Goal: Information Seeking & Learning: Find specific fact

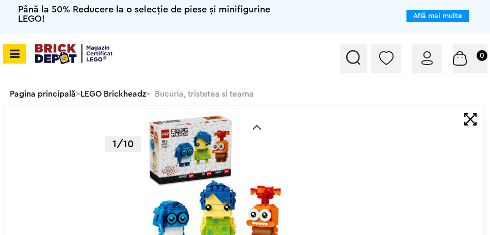
click at [359, 63] on img at bounding box center [353, 57] width 14 height 15
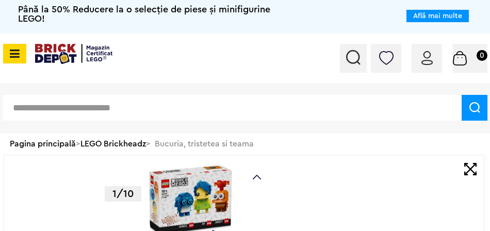
click at [108, 90] on div "CATEGORII Jucării LEGO Card Cadou LEGO Animal Crossing Nou Architecture Nou Art…" at bounding box center [245, 108] width 490 height 50
click at [70, 122] on div "CATEGORII Jucării LEGO Card Cadou LEGO Animal Crossing Nou Architecture Nou Art…" at bounding box center [245, 108] width 490 height 50
click at [92, 110] on input "text" at bounding box center [232, 108] width 459 height 26
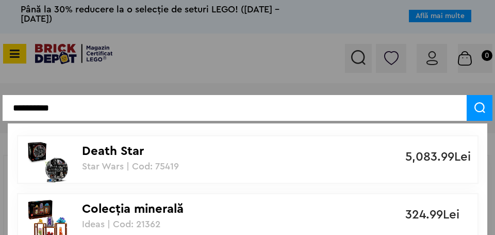
type input "**********"
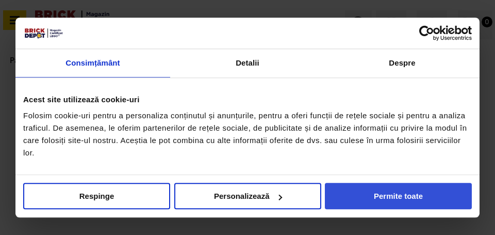
click at [414, 195] on button "Permite toate" at bounding box center [398, 196] width 147 height 26
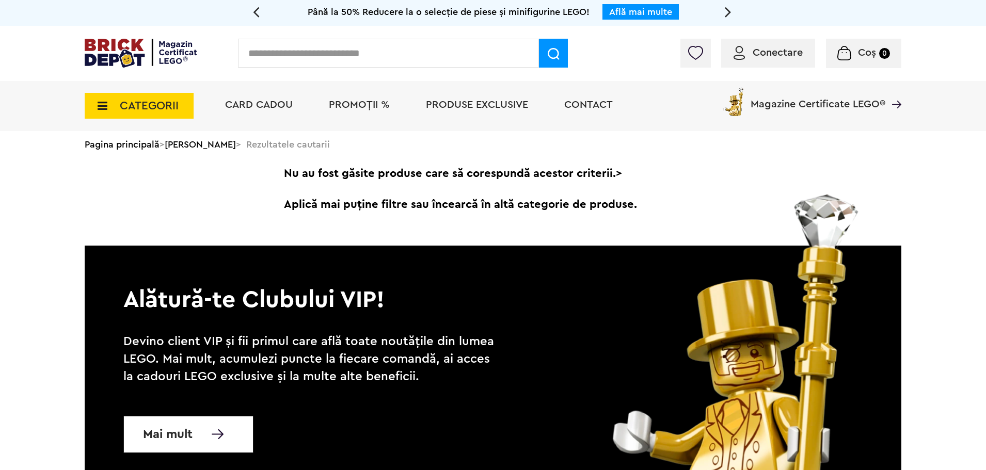
click at [323, 52] on input "text" at bounding box center [388, 53] width 301 height 29
type input "*********"
drag, startPoint x: 416, startPoint y: 55, endPoint x: 155, endPoint y: 56, distance: 261.1
click at [155, 39] on div "Conectare Coș 0" at bounding box center [493, 39] width 816 height 0
click at [343, 56] on input "text" at bounding box center [388, 53] width 301 height 29
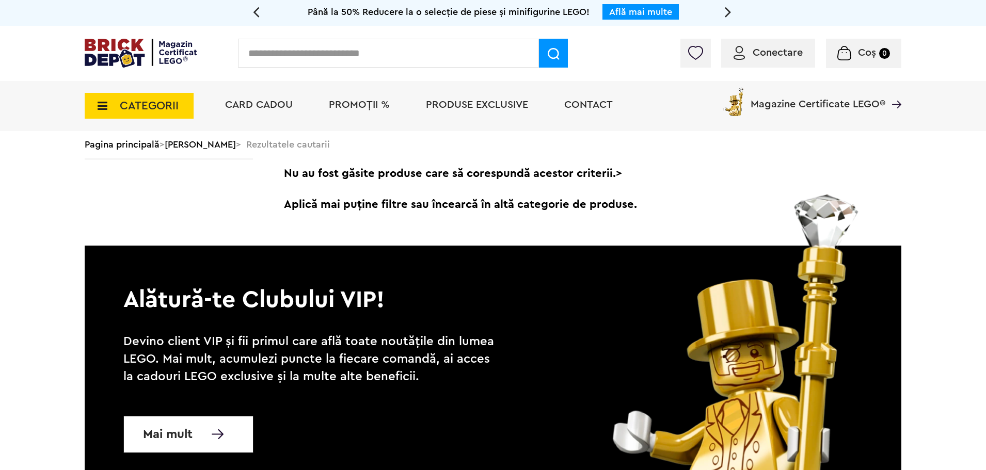
click at [343, 56] on input "text" at bounding box center [388, 53] width 301 height 29
type input "***"
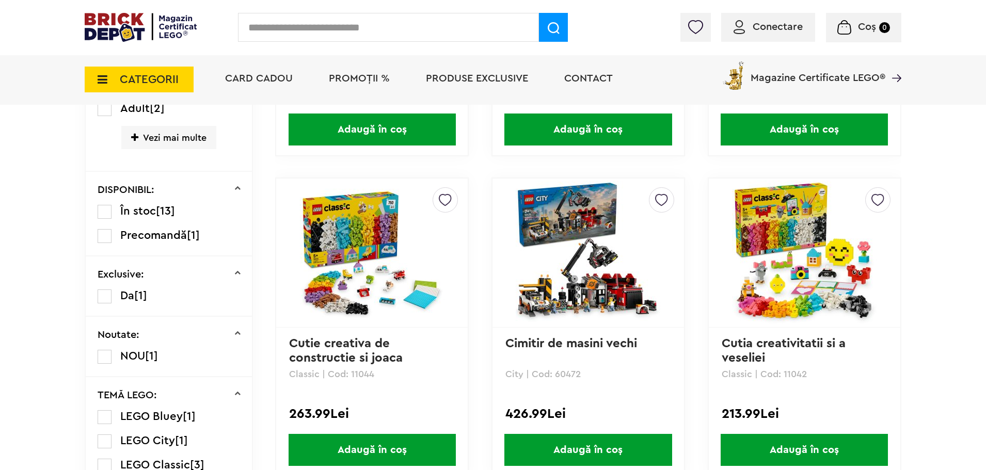
scroll to position [568, 0]
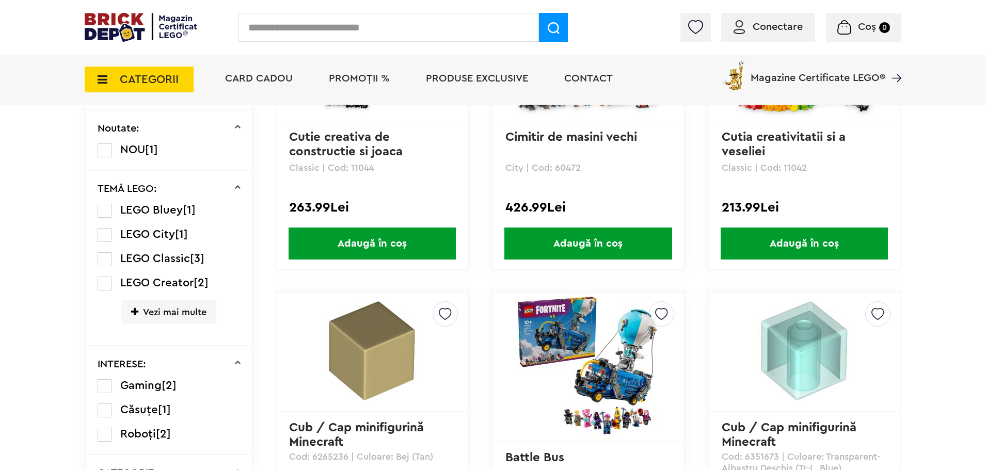
click at [296, 37] on input "text" at bounding box center [388, 27] width 301 height 29
type input "******"
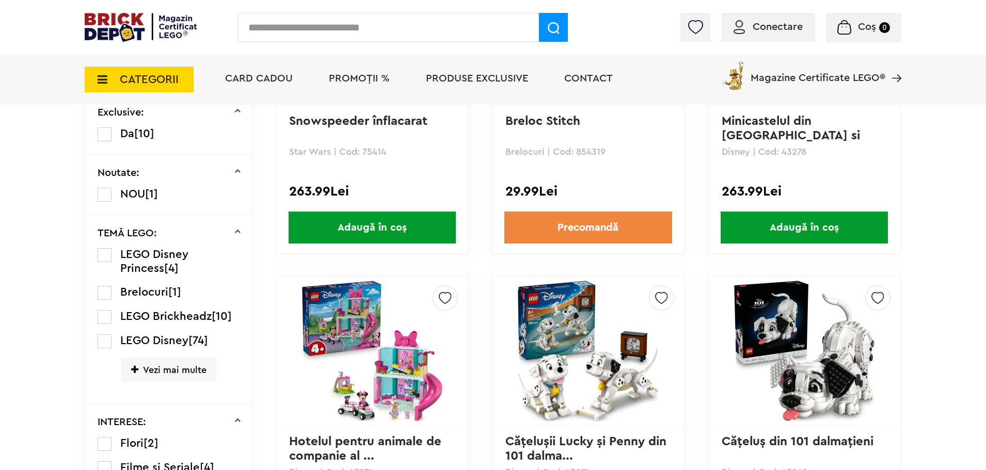
scroll to position [516, 0]
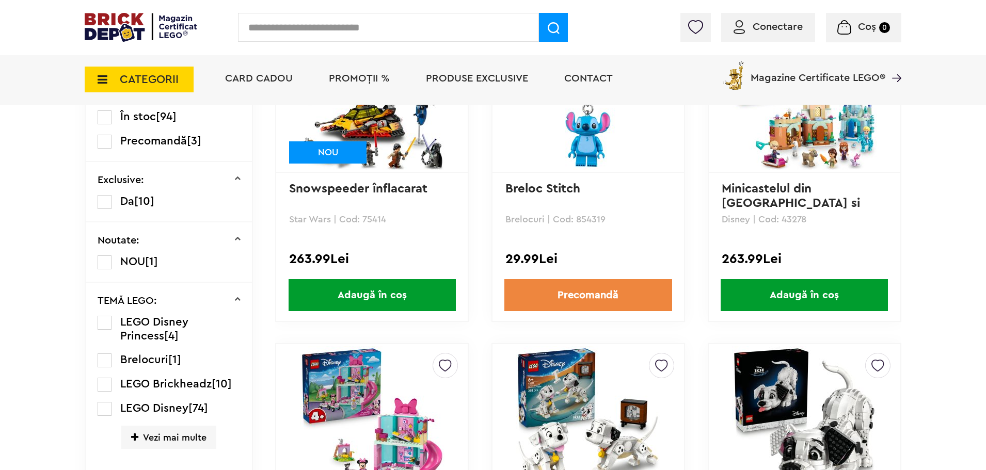
click at [107, 384] on label at bounding box center [105, 385] width 14 height 14
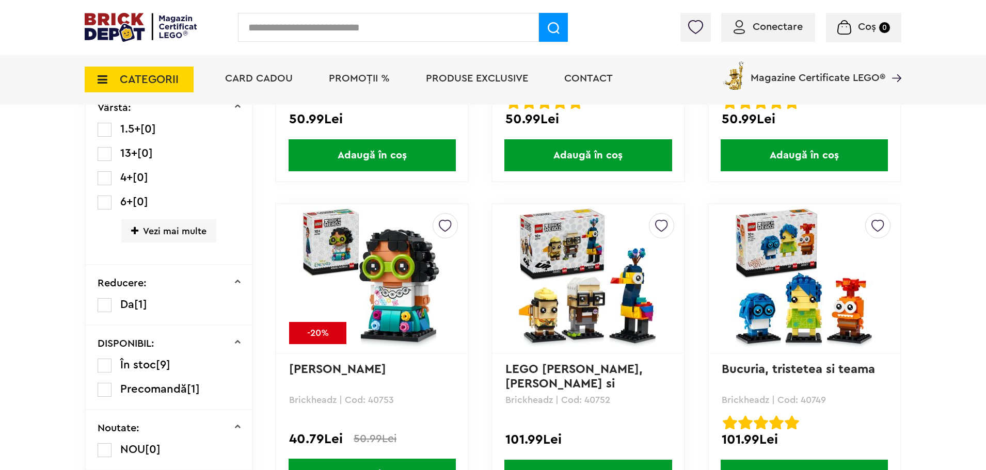
scroll to position [593, 0]
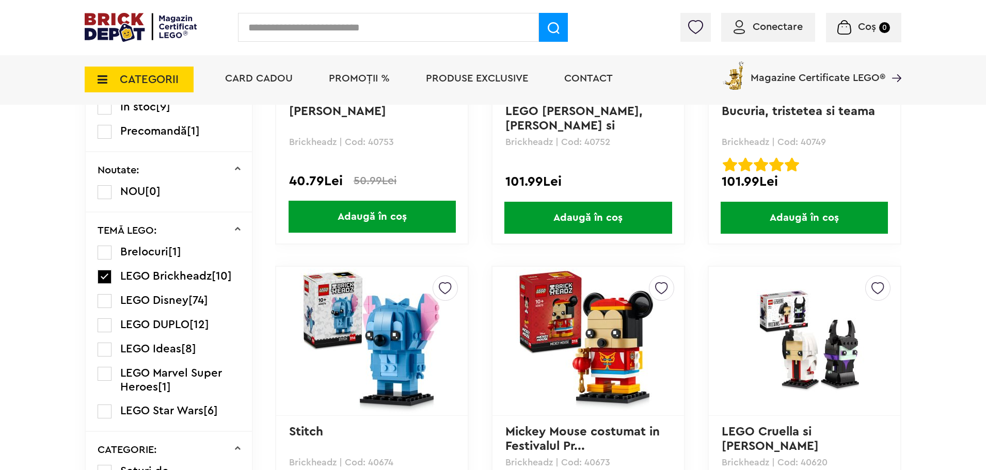
click at [105, 304] on label at bounding box center [105, 301] width 14 height 14
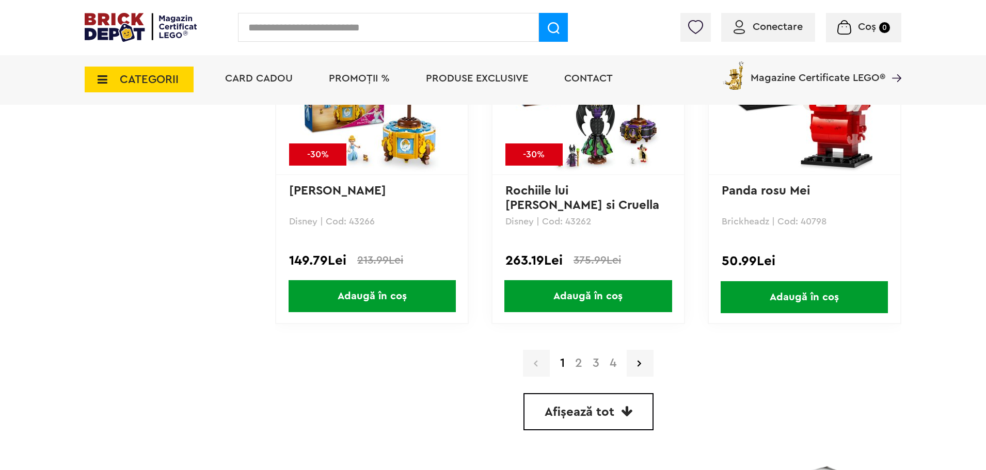
scroll to position [2683, 0]
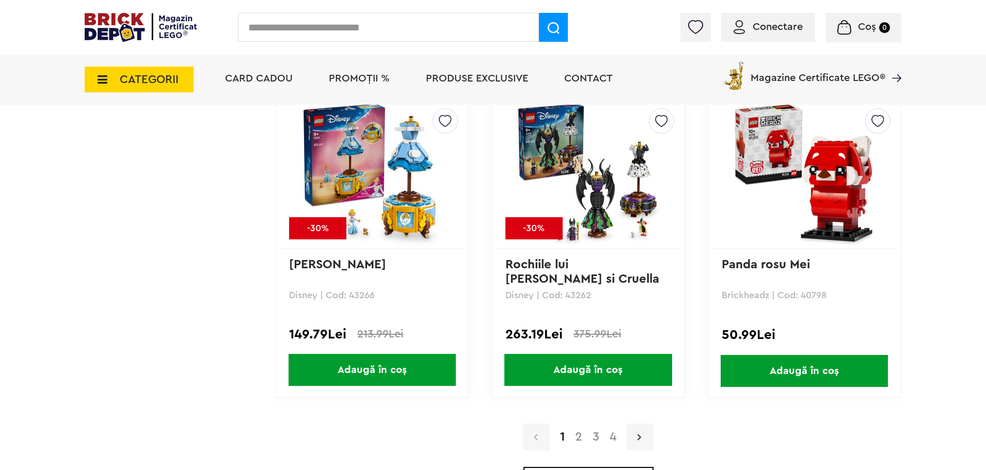
click at [647, 436] on link at bounding box center [639, 437] width 27 height 27
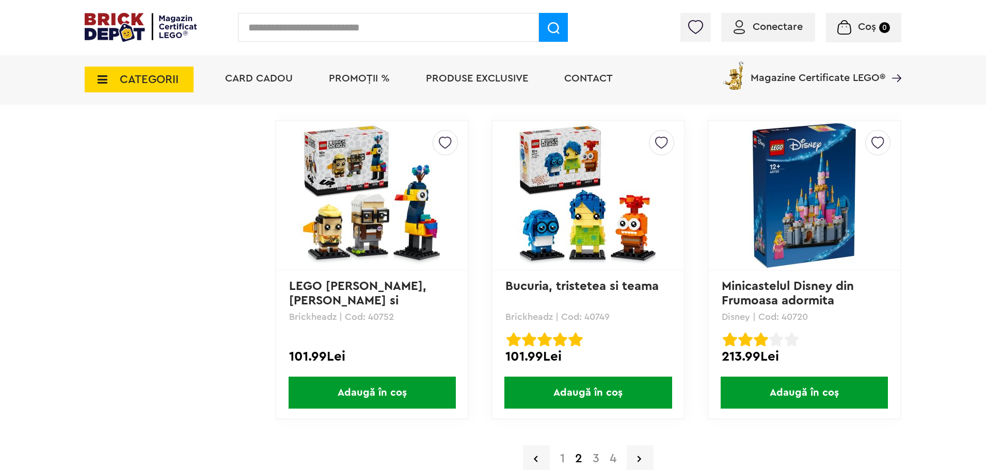
scroll to position [2735, 0]
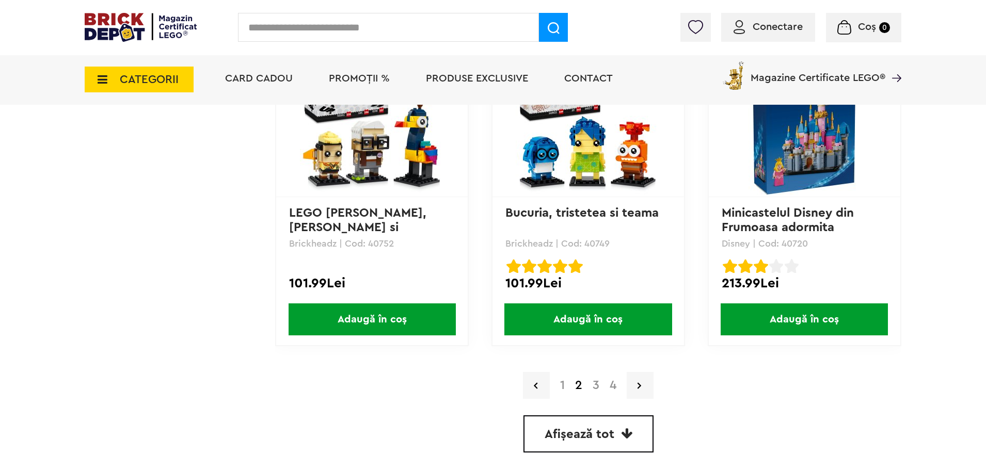
click at [613, 436] on span "Afișează tot" at bounding box center [579, 434] width 70 height 12
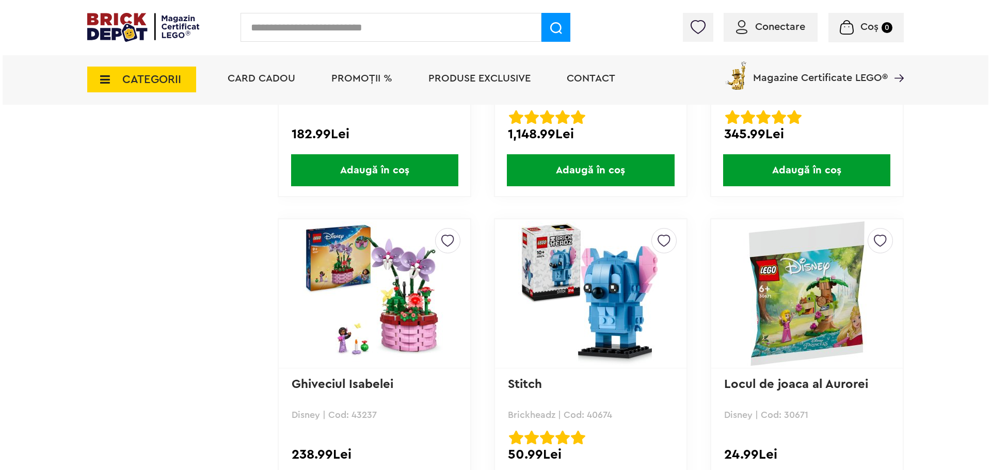
scroll to position [5831, 0]
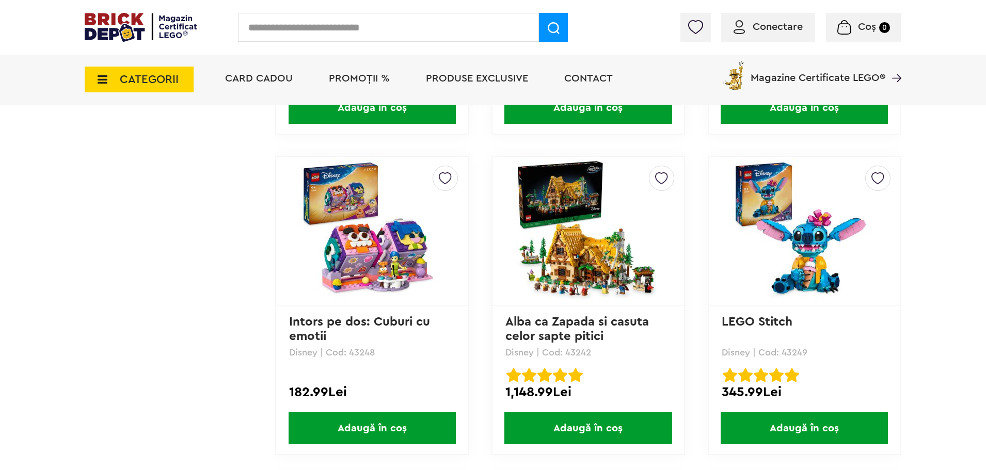
click at [274, 18] on input "text" at bounding box center [388, 27] width 301 height 29
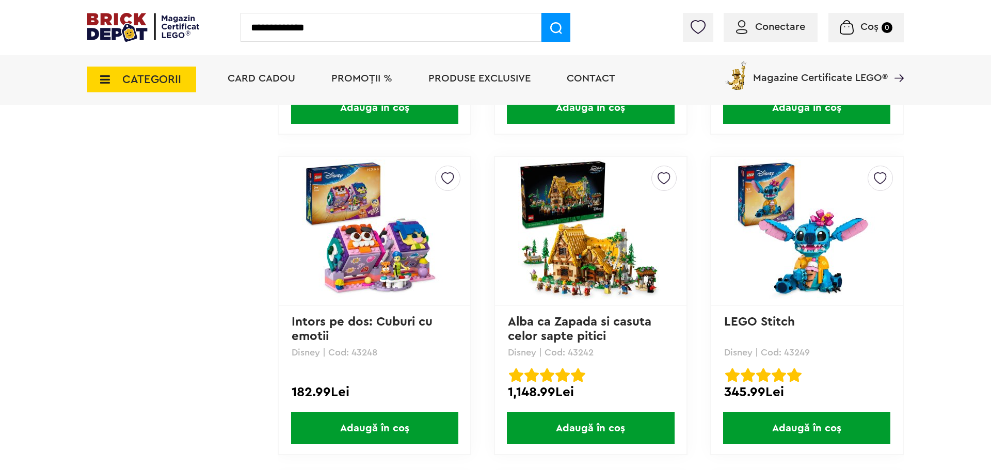
type input "**********"
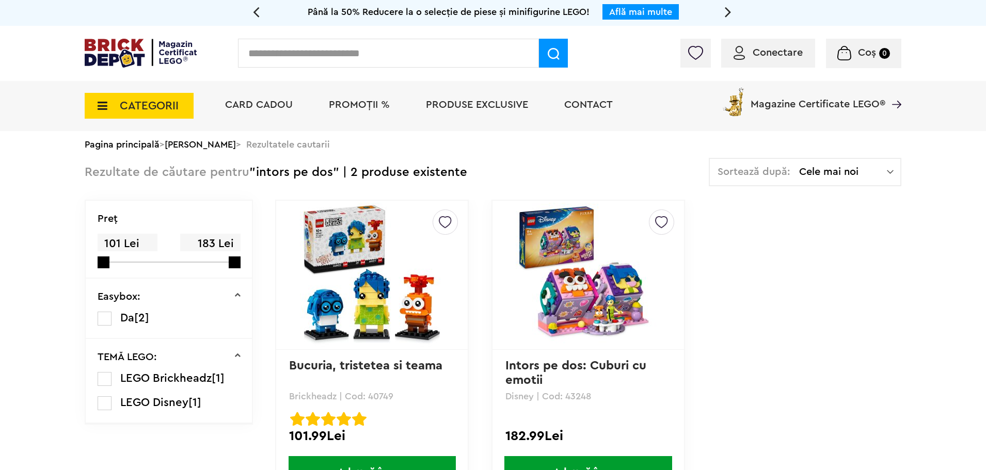
drag, startPoint x: 371, startPoint y: 390, endPoint x: 364, endPoint y: 398, distance: 10.3
click at [364, 398] on p "Brickheadz | Cod: 40749" at bounding box center [372, 396] width 166 height 9
copy p "40749"
